Goal: Task Accomplishment & Management: Complete application form

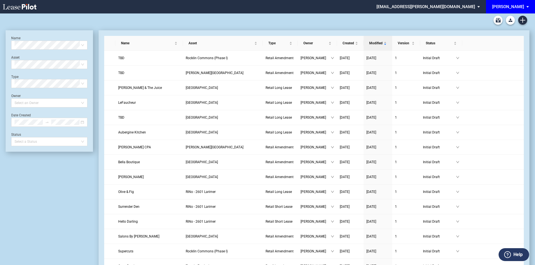
click at [527, 8] on span "EDENS: \aEDENS\a" at bounding box center [528, 6] width 7 height 13
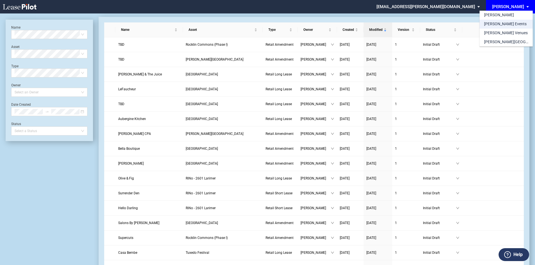
click at [505, 22] on div "[PERSON_NAME] Events" at bounding box center [505, 24] width 43 height 6
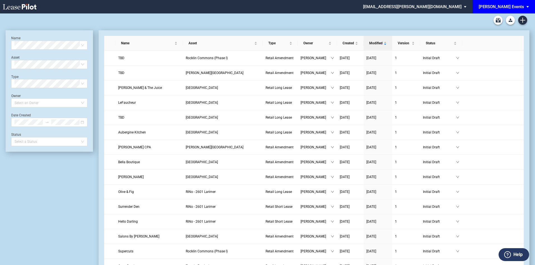
scroll to position [13, 0]
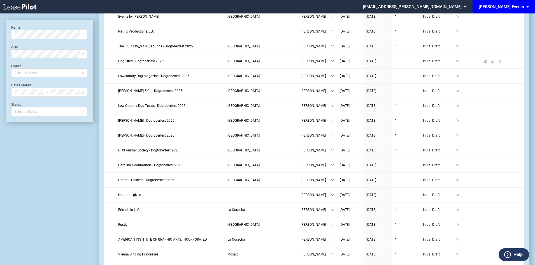
scroll to position [56, 0]
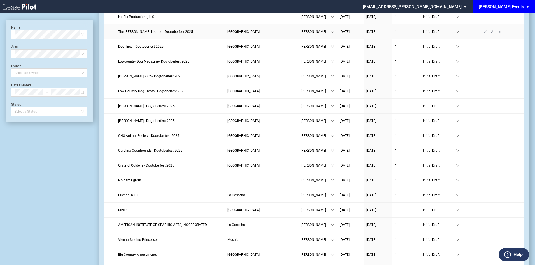
click at [159, 33] on span "The Barker Lounge - Dogtoberfest 2025" at bounding box center [155, 32] width 75 height 4
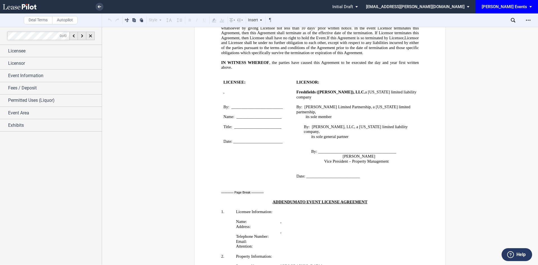
scroll to position [896, 0]
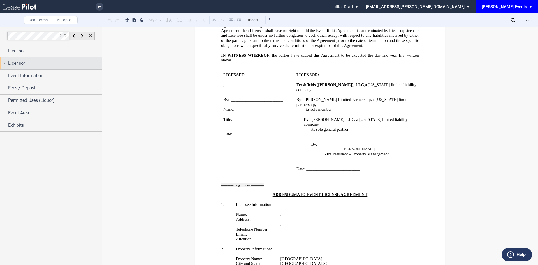
click at [61, 58] on div "Licensor" at bounding box center [51, 63] width 102 height 12
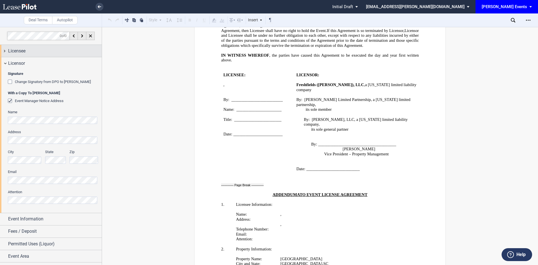
click at [60, 53] on div "Licensee" at bounding box center [55, 51] width 94 height 7
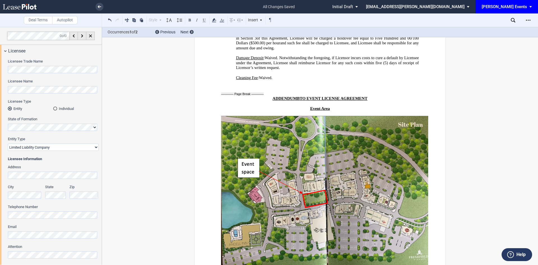
scroll to position [1260, 0]
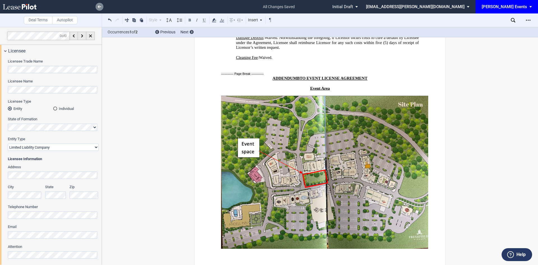
click at [100, 5] on link at bounding box center [99, 7] width 8 height 8
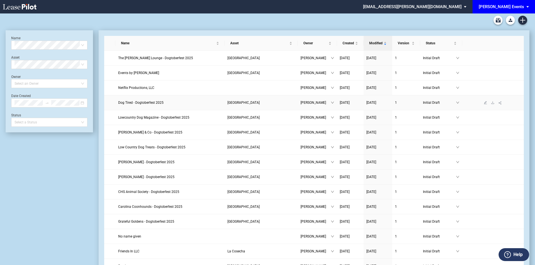
click at [152, 102] on span "Dog Tired - Dogtoberfest 2025" at bounding box center [140, 103] width 45 height 4
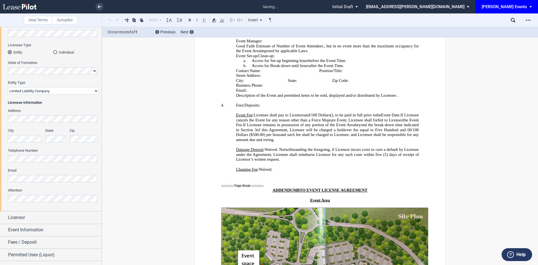
scroll to position [1260, 0]
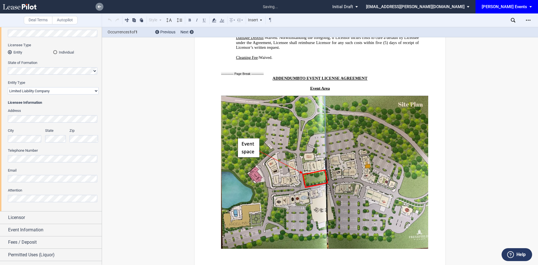
click at [98, 8] on icon at bounding box center [99, 6] width 3 height 3
click at [101, 8] on link at bounding box center [99, 7] width 8 height 8
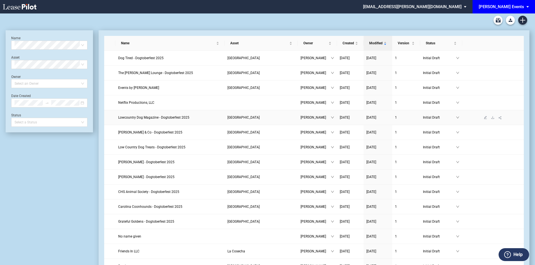
click at [176, 117] on span "Lowcountry Dog Magazine - Dogtoberfest 2025" at bounding box center [153, 117] width 71 height 4
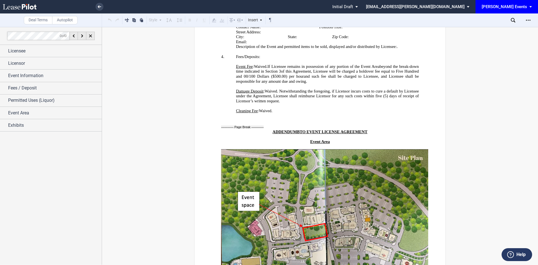
scroll to position [1240, 0]
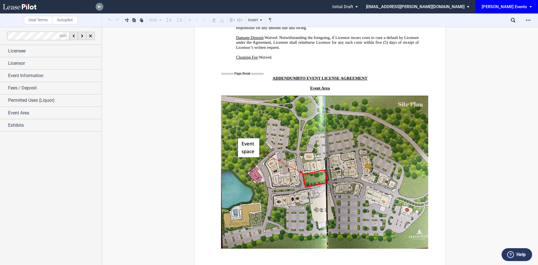
click at [99, 6] on icon at bounding box center [99, 6] width 3 height 3
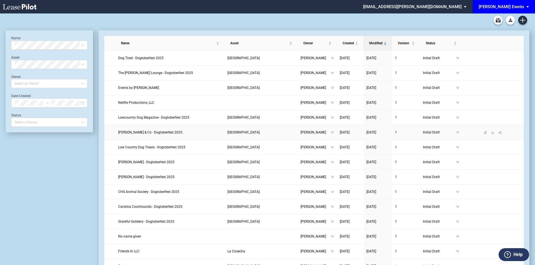
click at [156, 132] on span "Oliver & Co - Dogtoberfest 2025" at bounding box center [150, 132] width 64 height 4
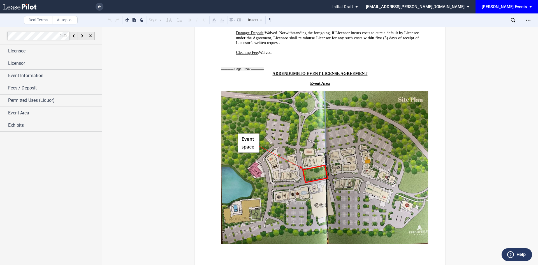
scroll to position [1083, 0]
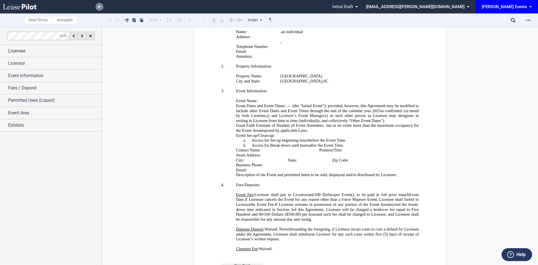
click at [101, 10] on link at bounding box center [99, 7] width 8 height 8
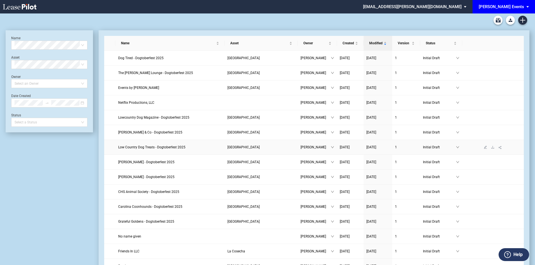
click at [155, 148] on span "Low Country Dog Treats - Dogtoberfest 2025" at bounding box center [151, 147] width 67 height 4
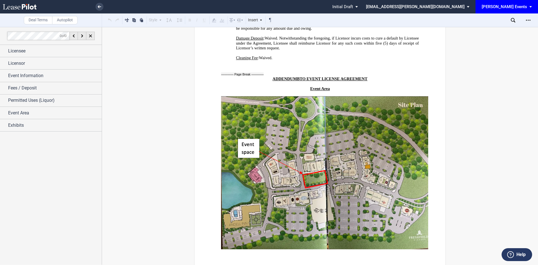
scroll to position [1284, 0]
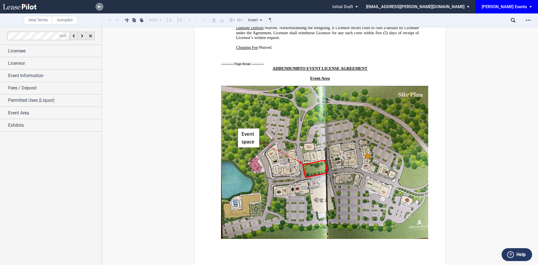
click at [99, 6] on use at bounding box center [99, 6] width 3 height 3
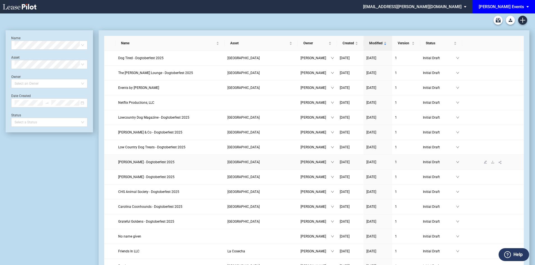
click at [144, 163] on span "[PERSON_NAME] - Dogtoberfest 2025" at bounding box center [146, 162] width 56 height 4
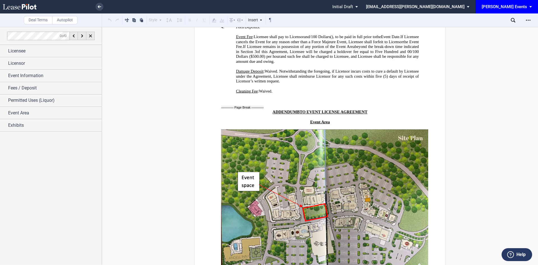
scroll to position [1260, 0]
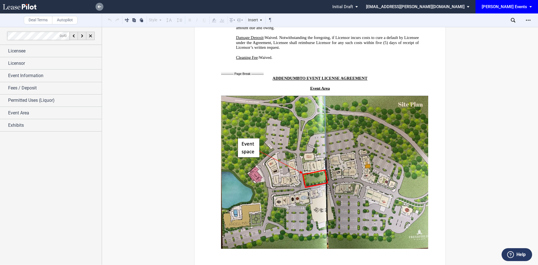
click at [97, 9] on link at bounding box center [99, 7] width 8 height 8
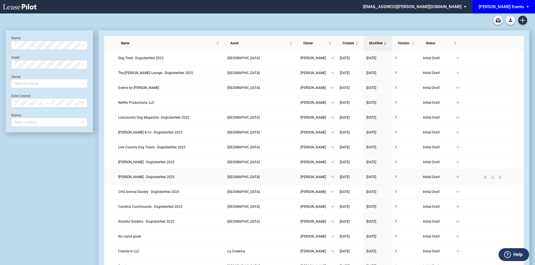
click at [158, 178] on span "Hallie Hill - Dogtoberfest 2025" at bounding box center [146, 177] width 56 height 4
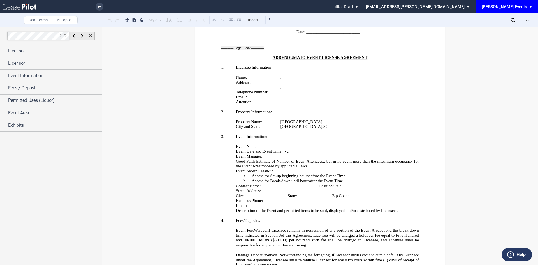
scroll to position [1036, 0]
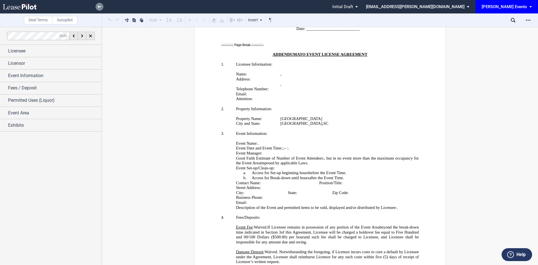
click at [101, 7] on icon at bounding box center [99, 6] width 3 height 3
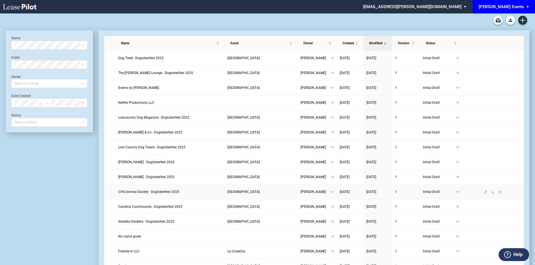
click at [135, 192] on span "CHS Animal Society - Dogtoberfest 2025" at bounding box center [148, 192] width 61 height 4
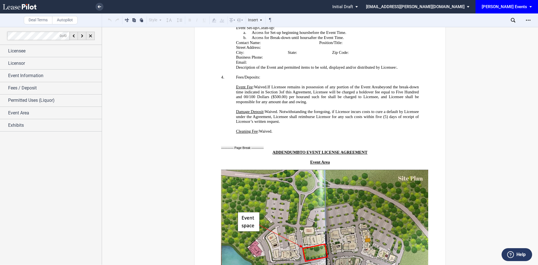
scroll to position [1250, 0]
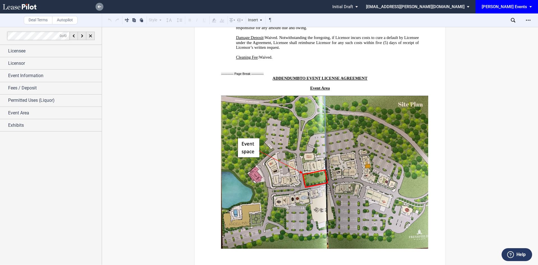
click at [99, 7] on use at bounding box center [99, 6] width 3 height 3
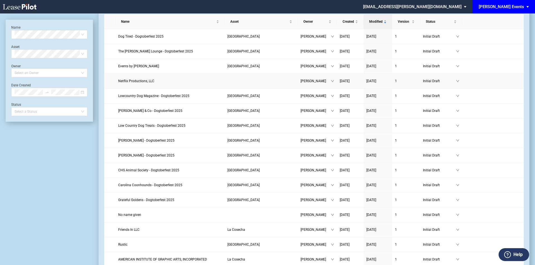
scroll to position [56, 0]
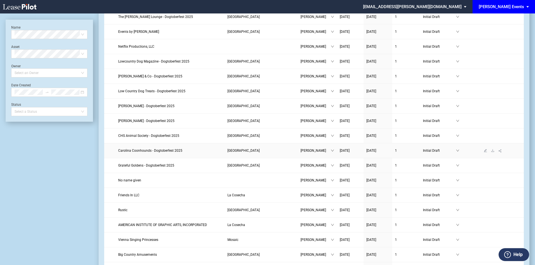
click at [166, 149] on span "Carolina Coonhounds - Dogtoberfest 2025" at bounding box center [150, 150] width 64 height 4
click at [143, 151] on span "Carolina Coonhounds - Dogtoberfest 2025" at bounding box center [150, 150] width 64 height 4
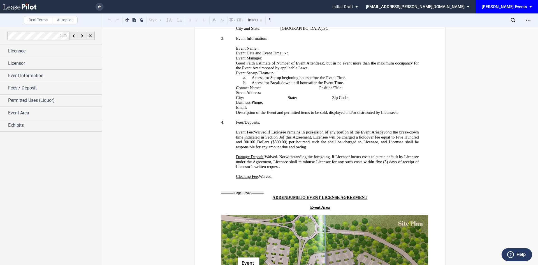
scroll to position [1148, 0]
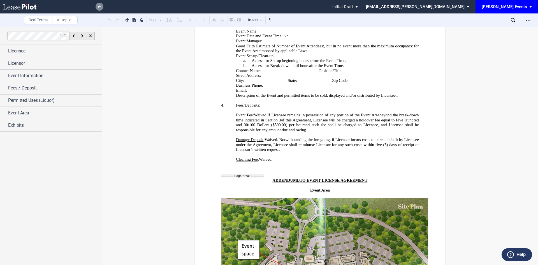
click at [99, 6] on use at bounding box center [99, 6] width 3 height 3
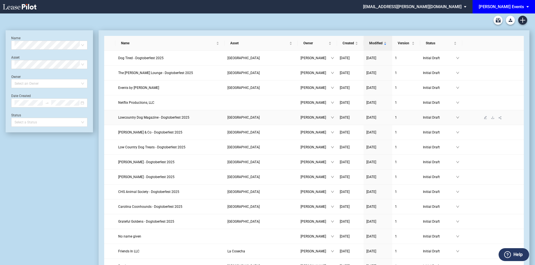
scroll to position [28, 0]
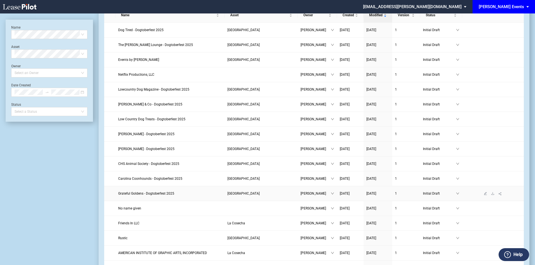
click at [166, 194] on span "Grateful Goldens - Dogtoberfest 2025" at bounding box center [146, 193] width 56 height 4
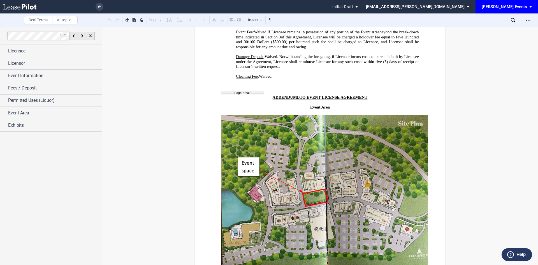
scroll to position [1255, 0]
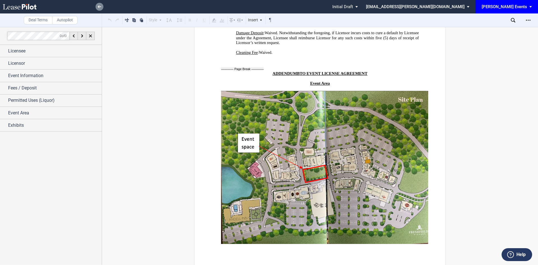
click at [98, 6] on icon at bounding box center [99, 6] width 3 height 3
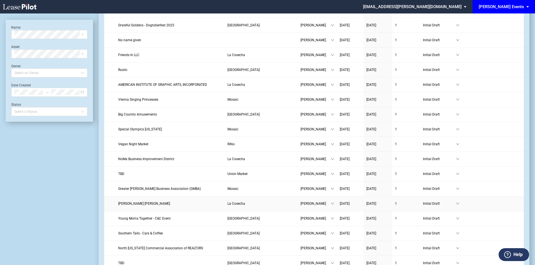
scroll to position [224, 0]
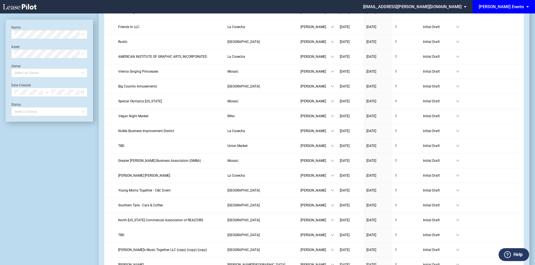
click at [523, 8] on div "[PERSON_NAME] Events" at bounding box center [501, 6] width 45 height 5
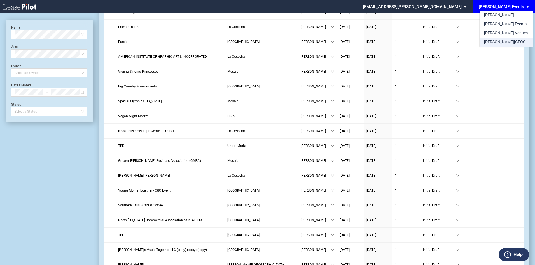
click at [509, 42] on div "[PERSON_NAME][GEOGRAPHIC_DATA] Consents" at bounding box center [506, 42] width 44 height 6
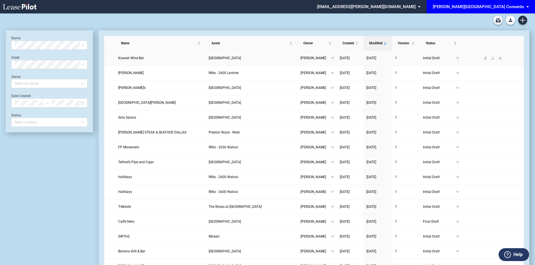
click at [138, 57] on span "Kiawah Wine Bar" at bounding box center [131, 58] width 26 height 4
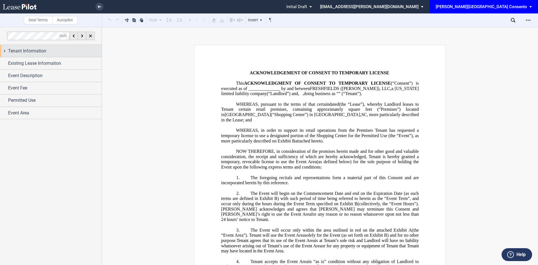
click at [34, 55] on div "Tenant Information" at bounding box center [51, 51] width 102 height 12
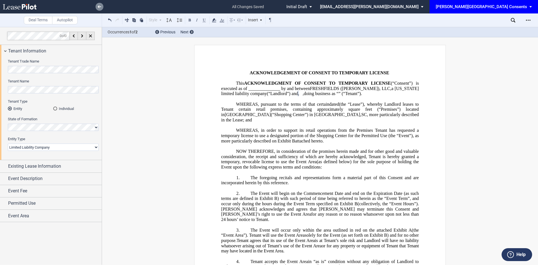
click at [99, 9] on link at bounding box center [99, 7] width 8 height 8
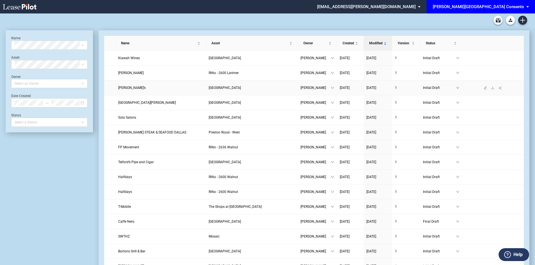
click at [123, 87] on span "Dolittle’s" at bounding box center [131, 88] width 27 height 4
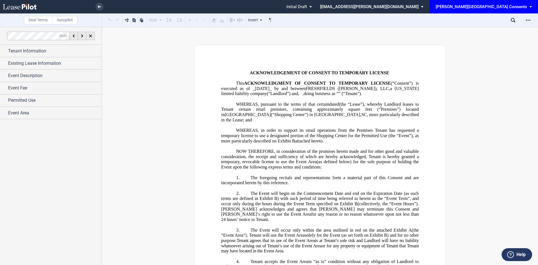
click at [266, 87] on span "(“Consent”) is executed as of _9/10/2025_ by and between" at bounding box center [320, 86] width 199 height 10
click at [97, 6] on link at bounding box center [99, 7] width 8 height 8
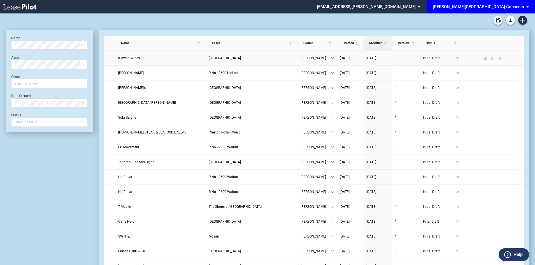
click at [135, 58] on span "Kiawah Wines" at bounding box center [129, 58] width 22 height 4
click at [127, 86] on span "Dolittle’s" at bounding box center [131, 88] width 27 height 4
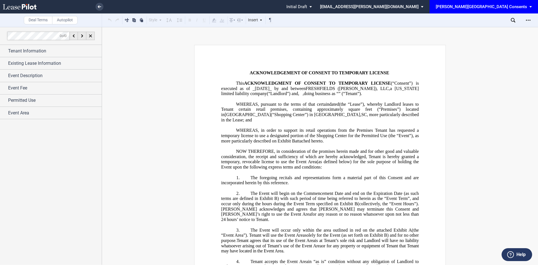
click at [269, 87] on span "(“Consent”) is executed as of _9/10/2025_ by and between" at bounding box center [320, 86] width 199 height 10
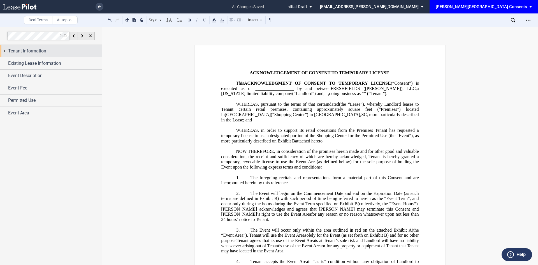
click at [48, 52] on div "Tenant Information" at bounding box center [55, 51] width 94 height 7
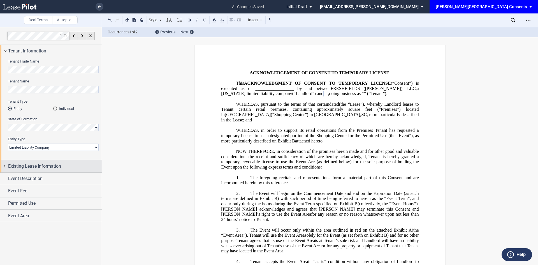
click at [65, 167] on div "Existing Lease Information" at bounding box center [55, 166] width 94 height 7
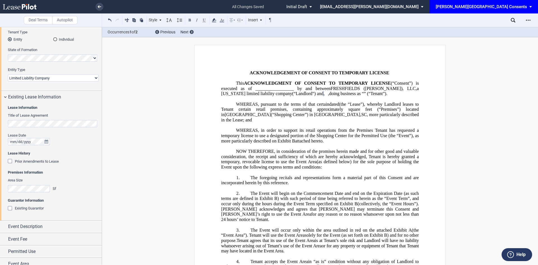
scroll to position [75, 0]
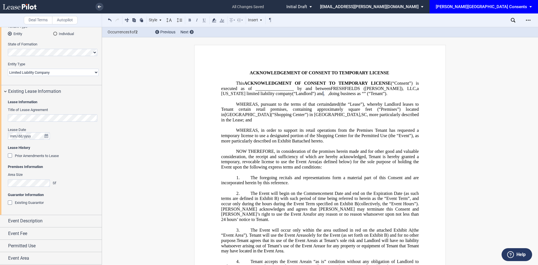
click at [11, 154] on div "Prior Amendments to Lease" at bounding box center [11, 156] width 6 height 6
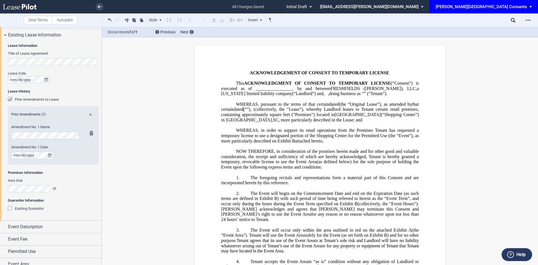
scroll to position [137, 0]
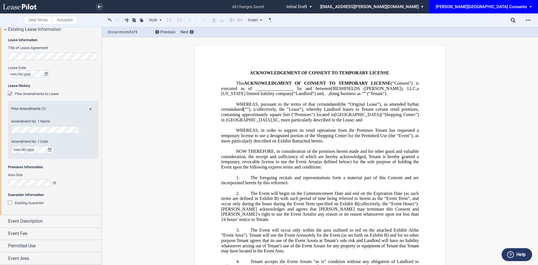
click at [9, 203] on div "Existing Guarantor" at bounding box center [11, 203] width 6 height 6
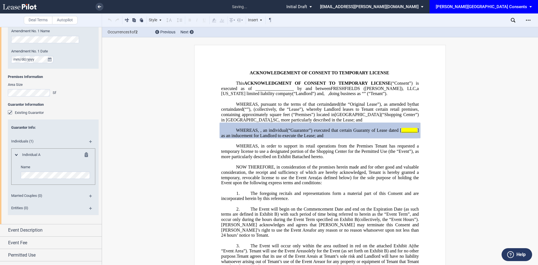
scroll to position [236, 0]
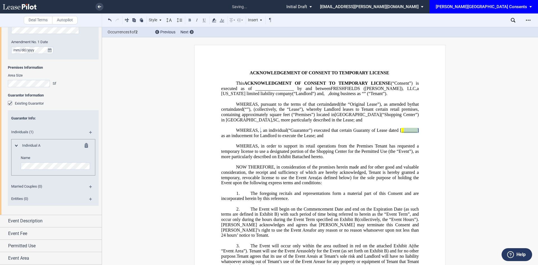
drag, startPoint x: 297, startPoint y: 148, endPoint x: 282, endPoint y: 146, distance: 15.5
click at [282, 138] on span "(“Guarantor”) executed that certain Guaranty of Lease dated [ _______ ] as an i…" at bounding box center [320, 133] width 199 height 10
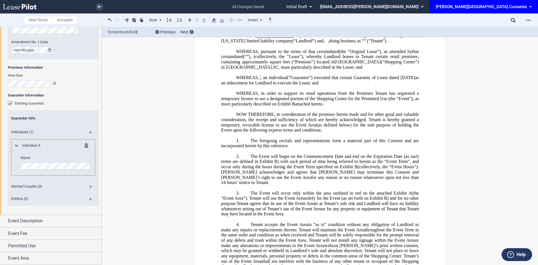
scroll to position [0, 0]
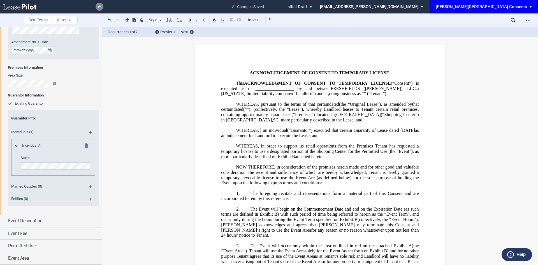
click at [100, 6] on use at bounding box center [99, 6] width 3 height 3
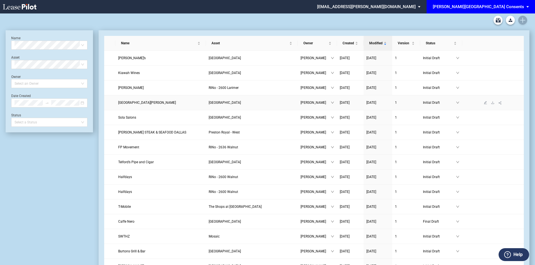
click at [151, 101] on span "[GEOGRAPHIC_DATA][PERSON_NAME]" at bounding box center [147, 103] width 58 height 4
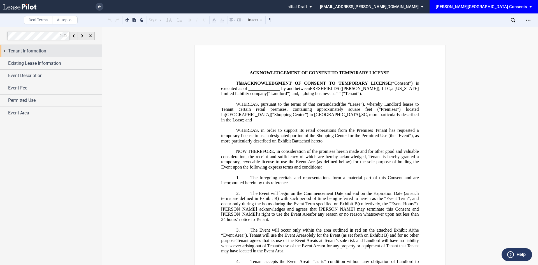
click at [69, 52] on div "Tenant Information" at bounding box center [55, 51] width 94 height 7
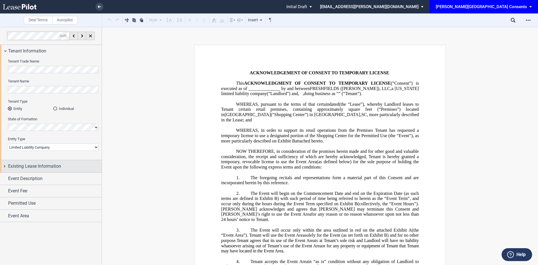
click at [60, 168] on span "Existing Lease Information" at bounding box center [34, 166] width 53 height 7
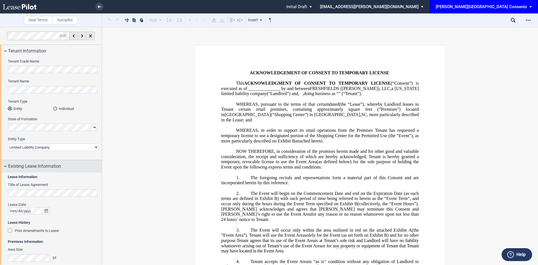
scroll to position [75, 0]
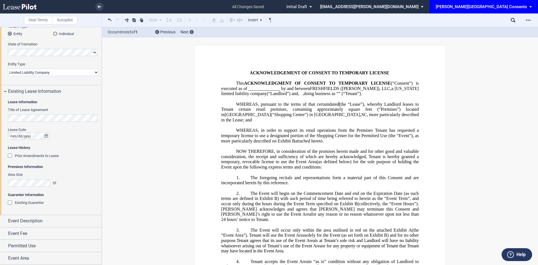
click at [11, 202] on div "Existing Guarantor" at bounding box center [11, 203] width 6 height 6
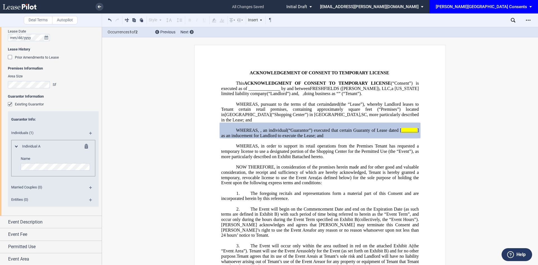
scroll to position [174, 0]
click at [89, 133] on md-icon at bounding box center [93, 134] width 8 height 7
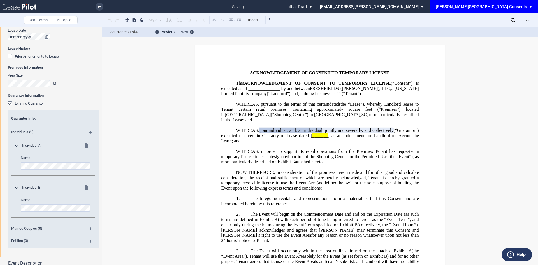
click at [89, 133] on md-icon at bounding box center [93, 134] width 8 height 7
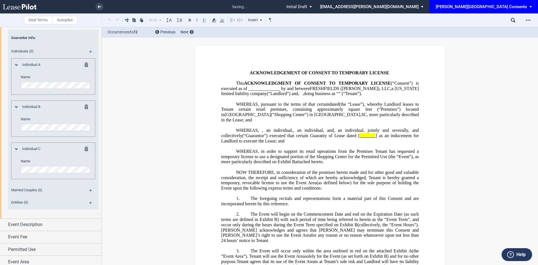
scroll to position [258, 0]
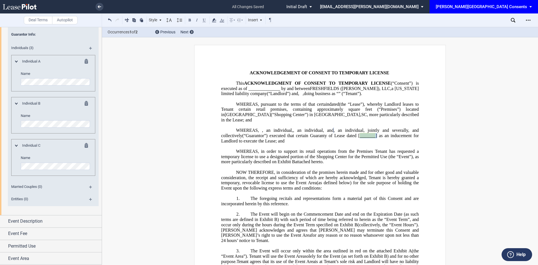
drag, startPoint x: 284, startPoint y: 146, endPoint x: 267, endPoint y: 146, distance: 16.8
click at [267, 143] on span "(“Guarantor”) executed that certain Guaranty of Lease dated [ _______ ] as an i…" at bounding box center [320, 138] width 199 height 10
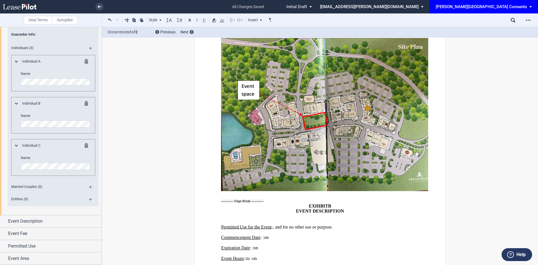
scroll to position [992, 0]
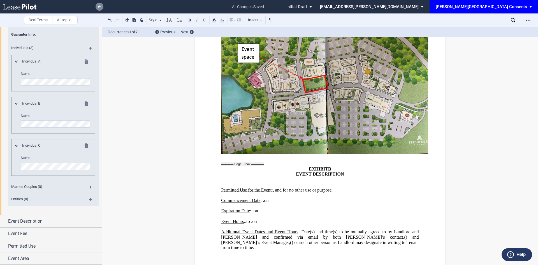
click at [100, 7] on use at bounding box center [99, 6] width 3 height 3
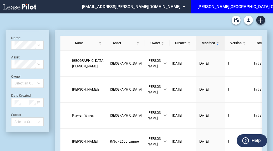
click at [205, 7] on div "[PERSON_NAME][GEOGRAPHIC_DATA] Consents" at bounding box center [243, 6] width 91 height 5
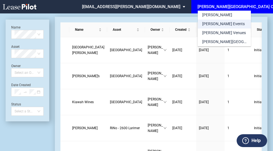
click at [216, 22] on div "[PERSON_NAME] Events" at bounding box center [223, 24] width 43 height 6
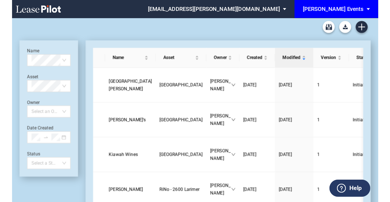
scroll to position [13, 0]
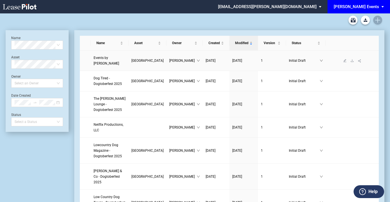
click at [110, 62] on span "Events by [PERSON_NAME]" at bounding box center [106, 61] width 25 height 10
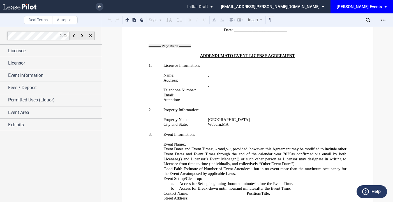
scroll to position [1036, 0]
